Goal: Information Seeking & Learning: Learn about a topic

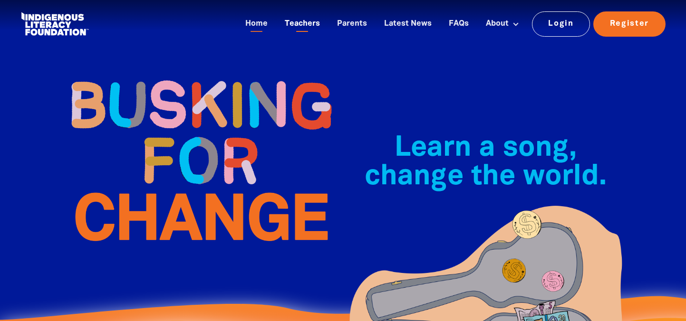
click at [315, 21] on link "Teachers" at bounding box center [302, 24] width 47 height 16
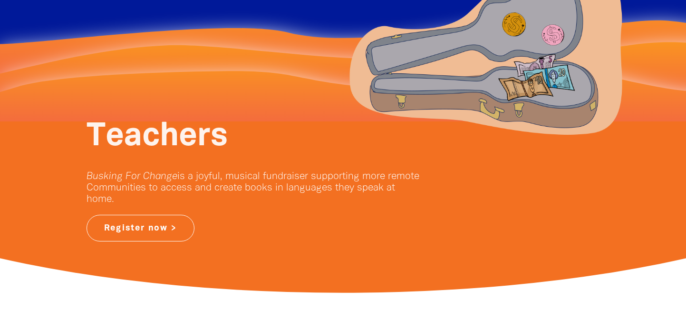
scroll to position [9, 0]
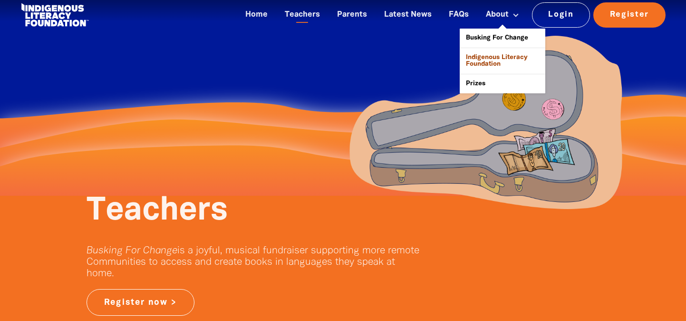
click at [487, 63] on link "Indigenous Literacy Foundation" at bounding box center [503, 61] width 86 height 26
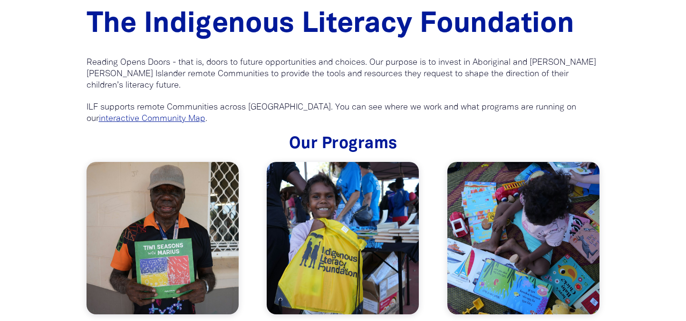
scroll to position [2147, 0]
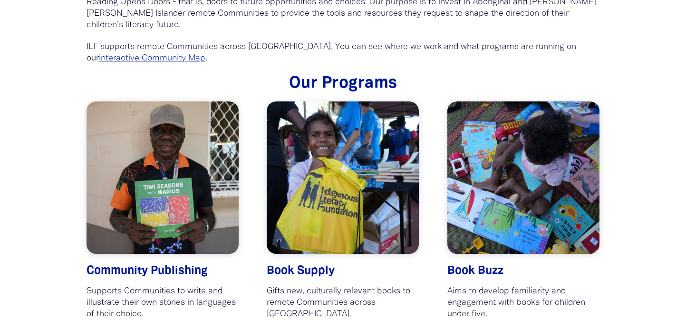
click at [340, 165] on link at bounding box center [343, 177] width 152 height 152
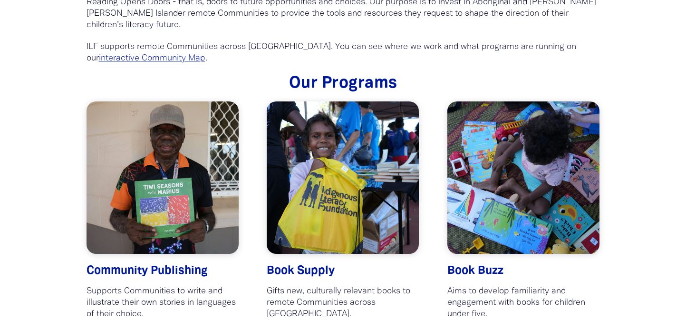
click at [493, 42] on p "ILF supports remote Communities across Australia. You can see where we work and…" at bounding box center [344, 52] width 514 height 23
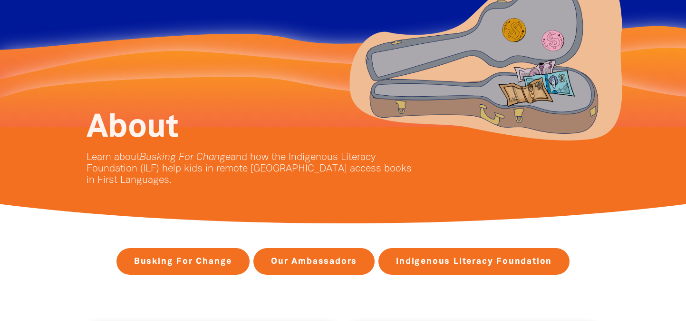
scroll to position [0, 0]
